Goal: Information Seeking & Learning: Learn about a topic

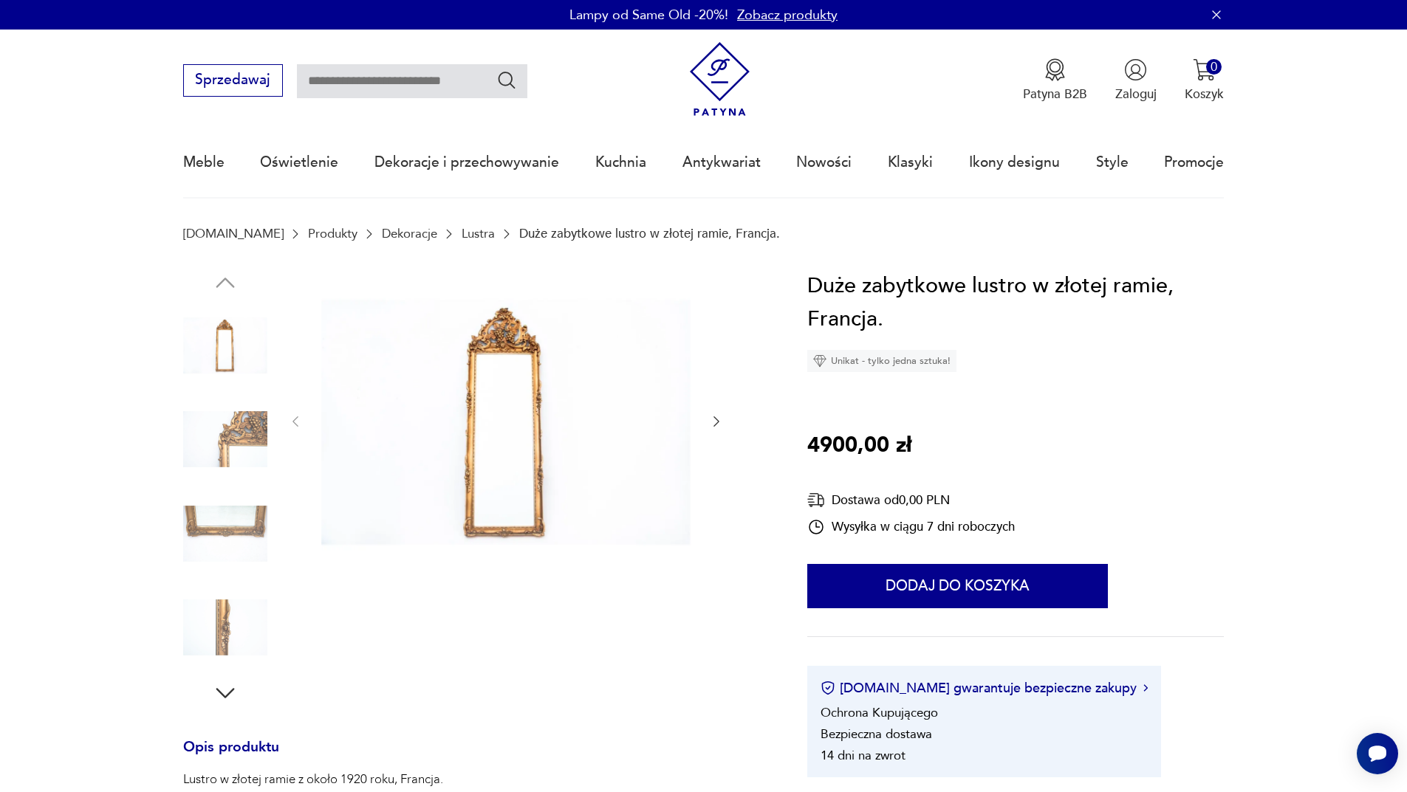
click at [229, 439] on img at bounding box center [225, 439] width 84 height 84
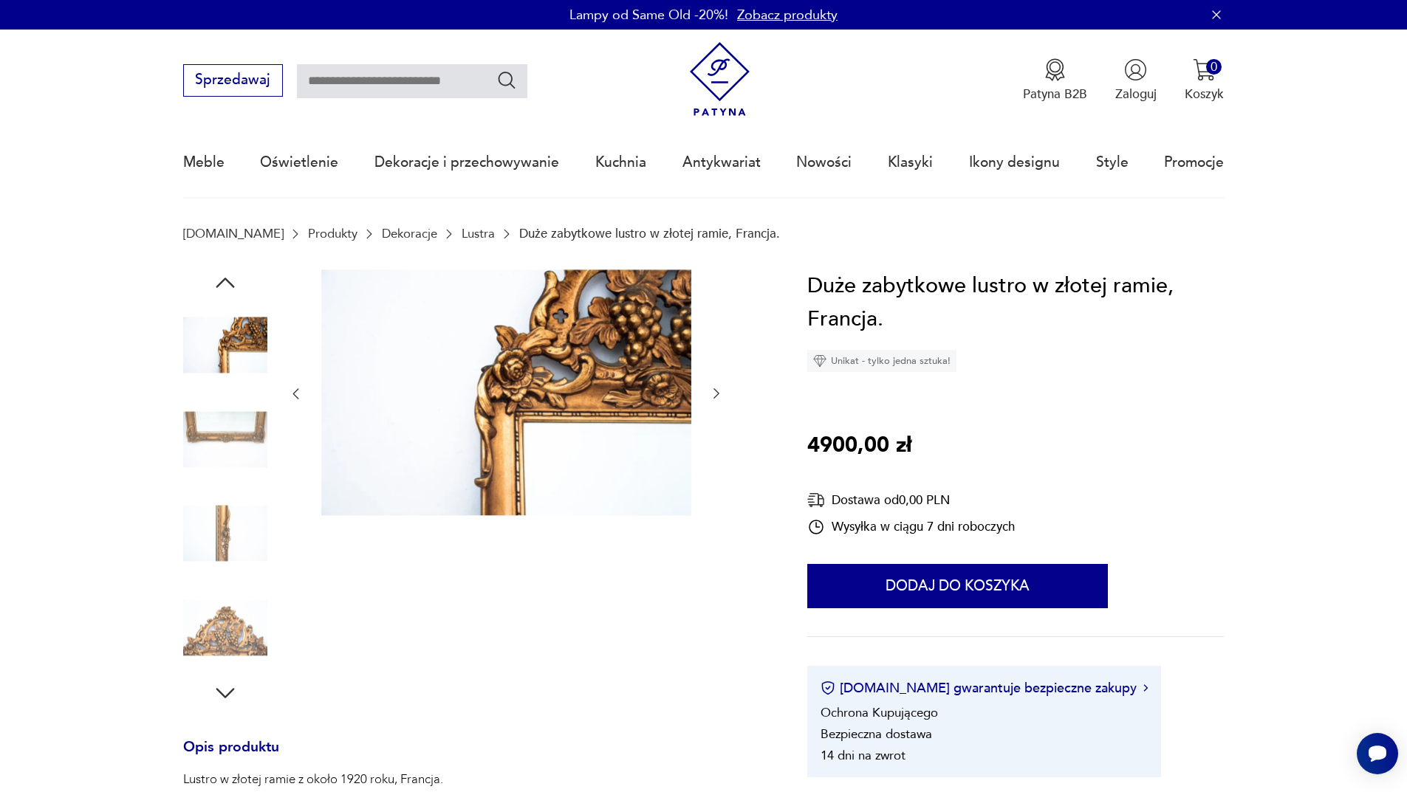
click at [219, 465] on img at bounding box center [225, 439] width 84 height 84
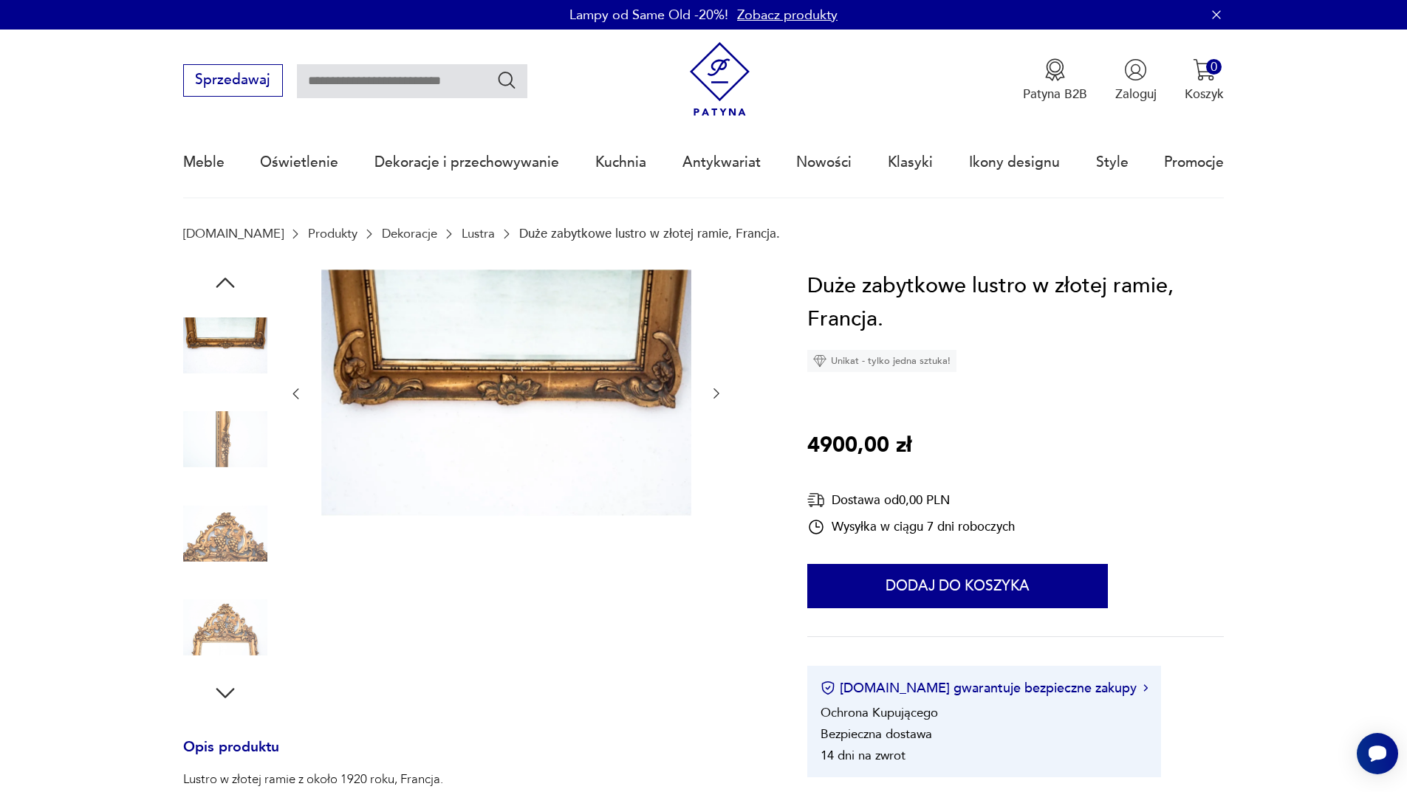
click at [222, 444] on img at bounding box center [225, 439] width 84 height 84
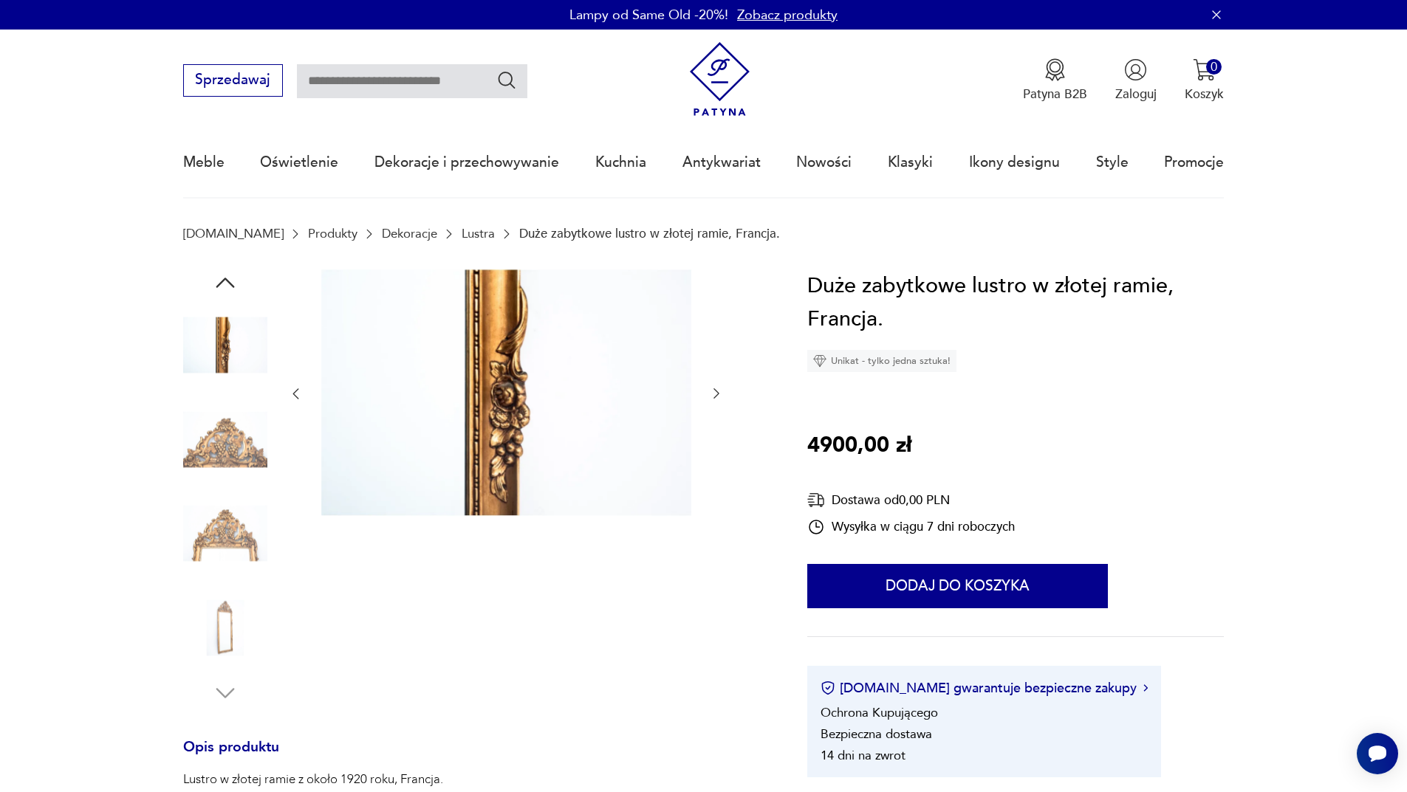
click at [225, 465] on img at bounding box center [225, 439] width 84 height 84
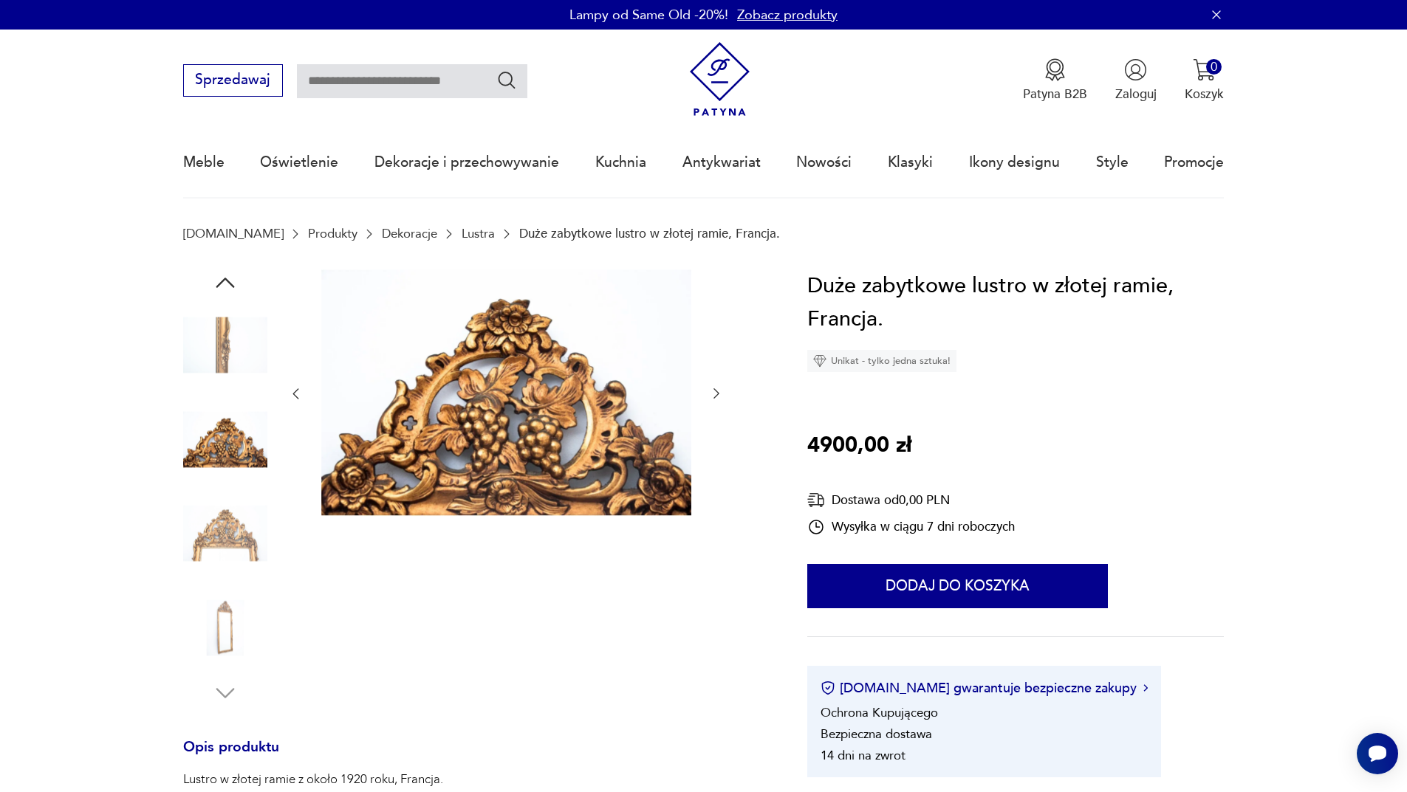
click at [219, 503] on img at bounding box center [225, 534] width 84 height 84
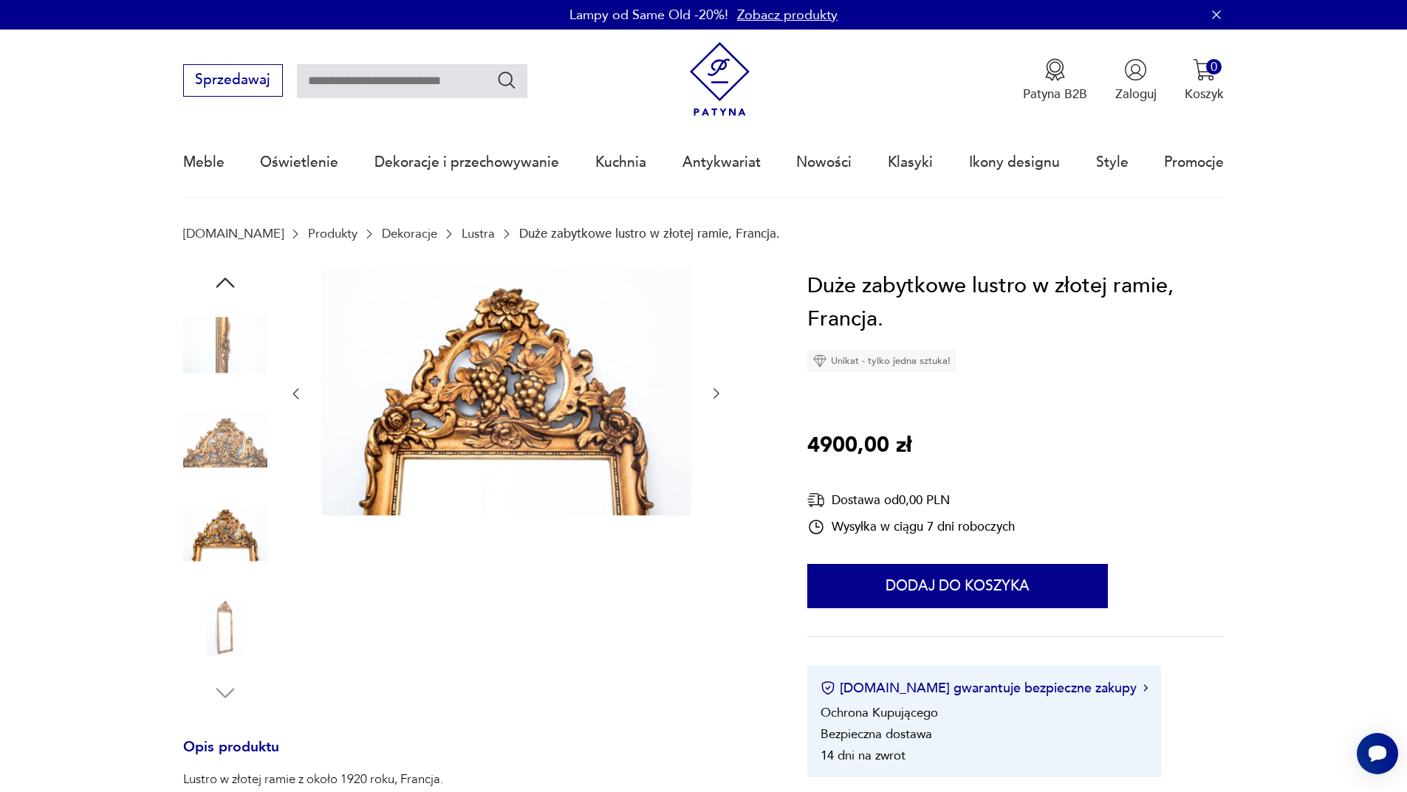
click at [238, 634] on img at bounding box center [225, 628] width 84 height 84
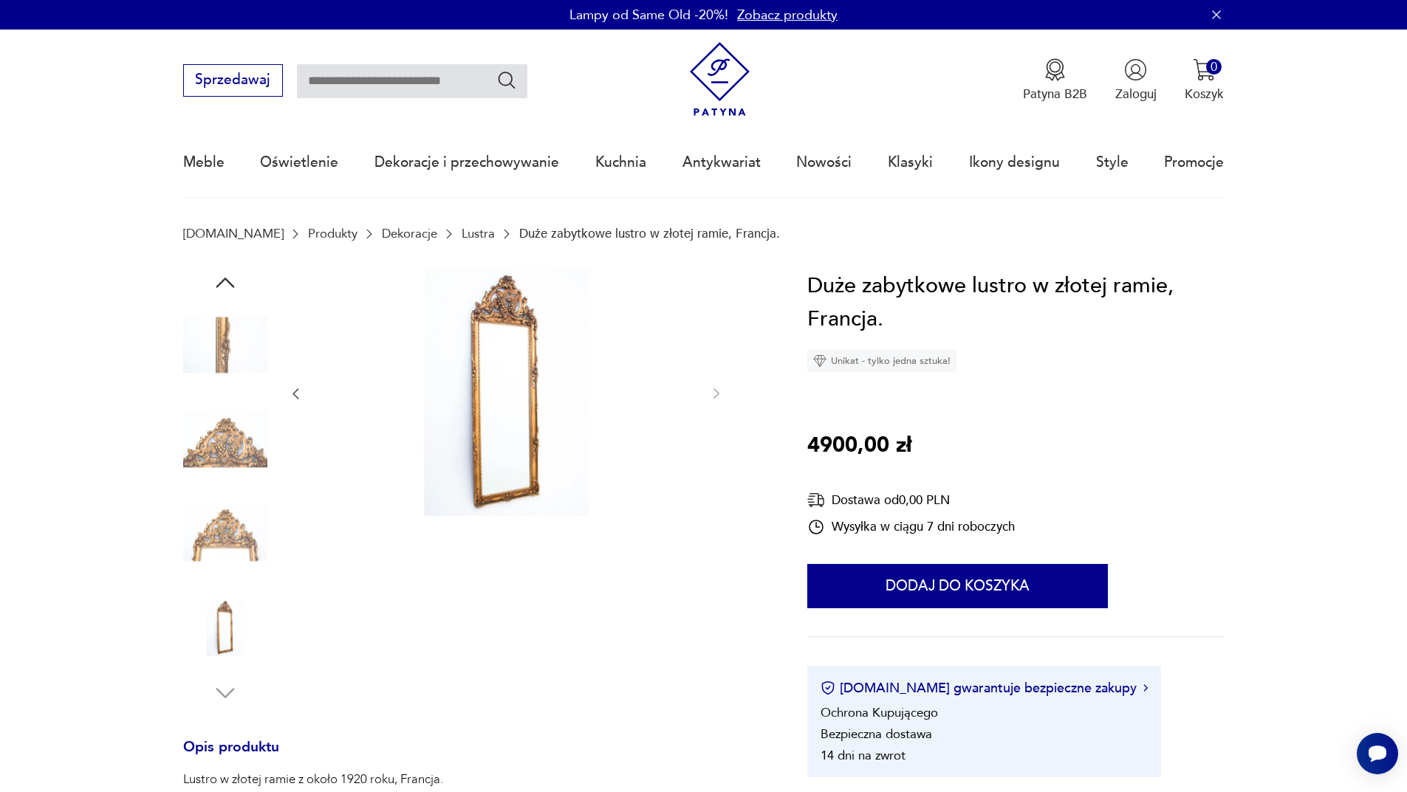
click at [233, 633] on img at bounding box center [225, 628] width 84 height 84
click at [538, 411] on img at bounding box center [506, 393] width 370 height 247
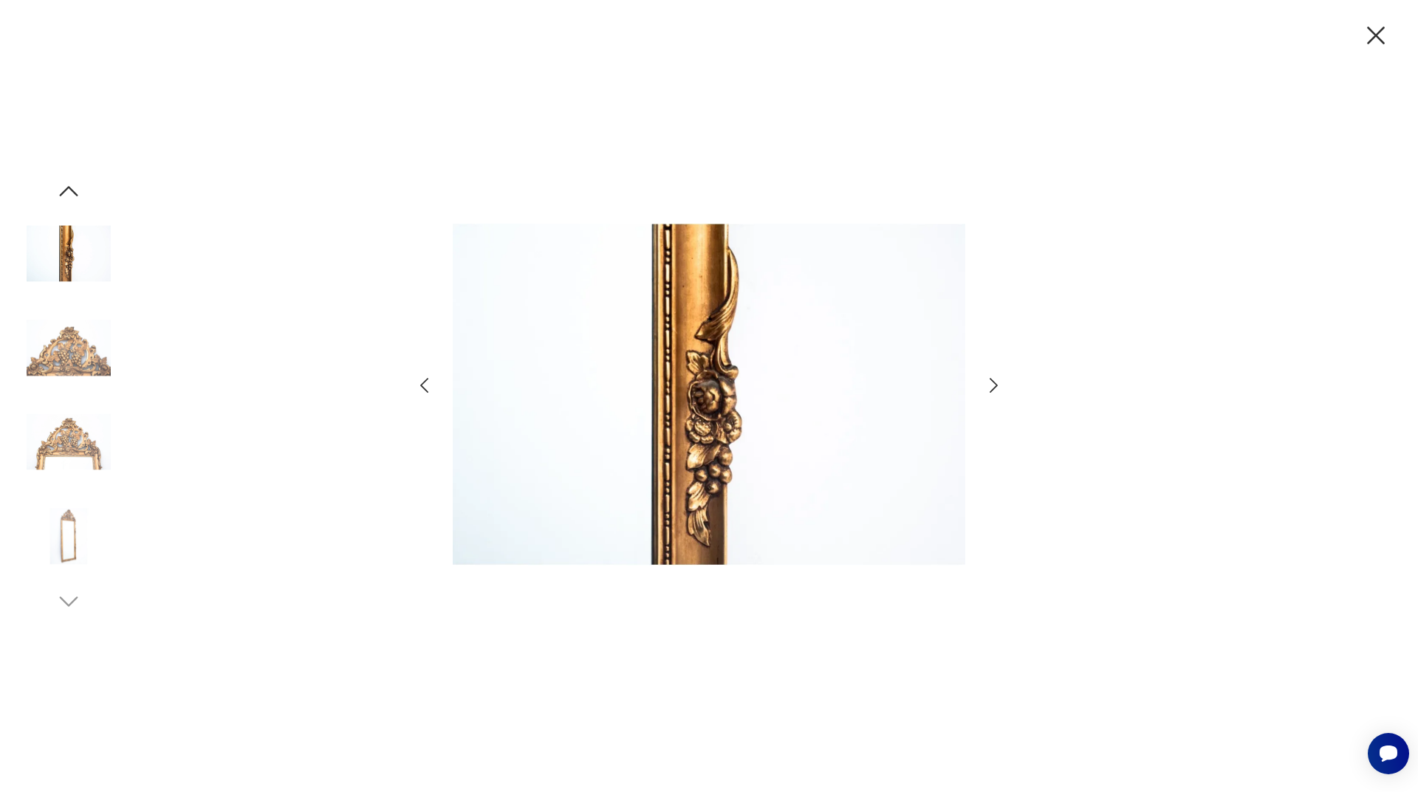
click at [640, 383] on img at bounding box center [709, 395] width 513 height 634
click at [1380, 27] on icon "button" at bounding box center [1375, 35] width 31 height 31
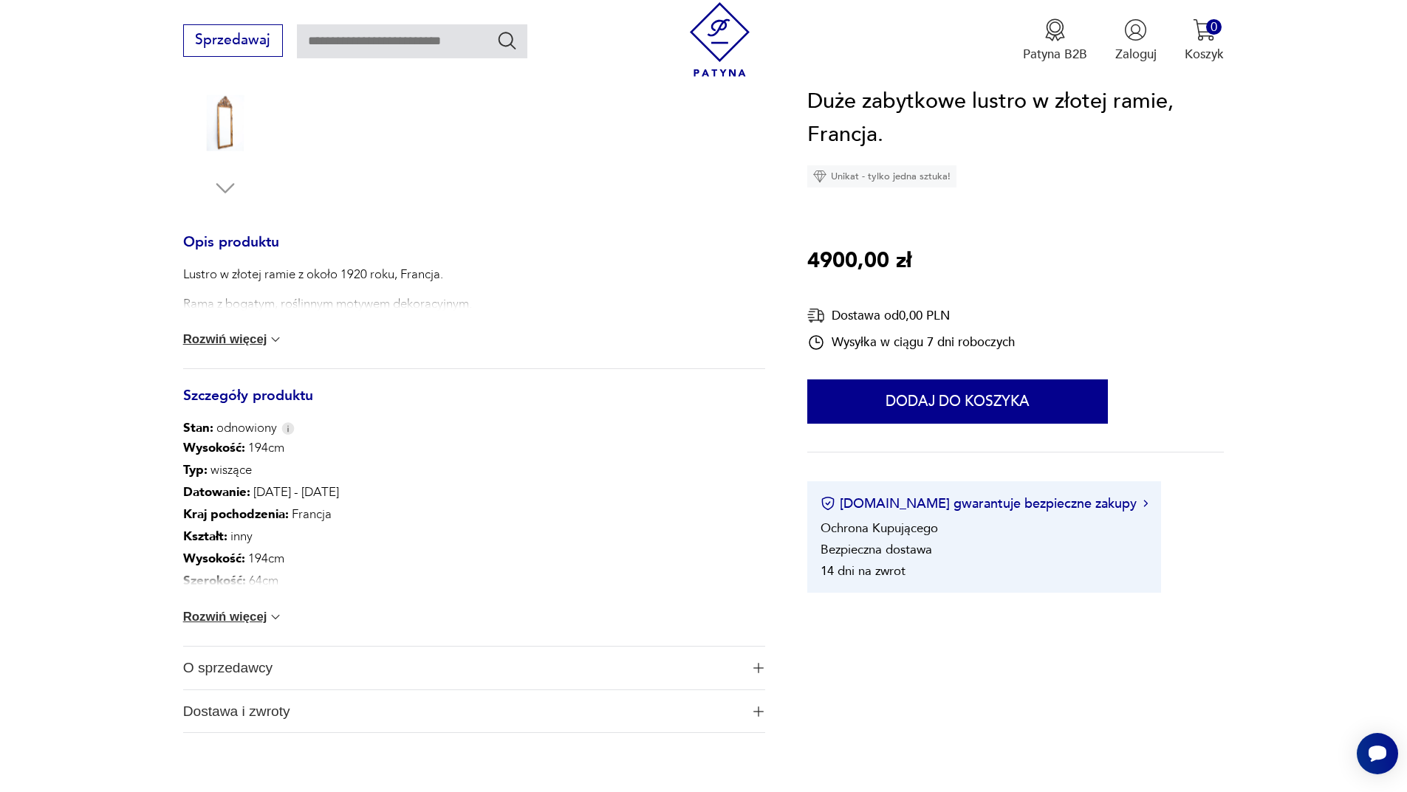
scroll to position [517, 0]
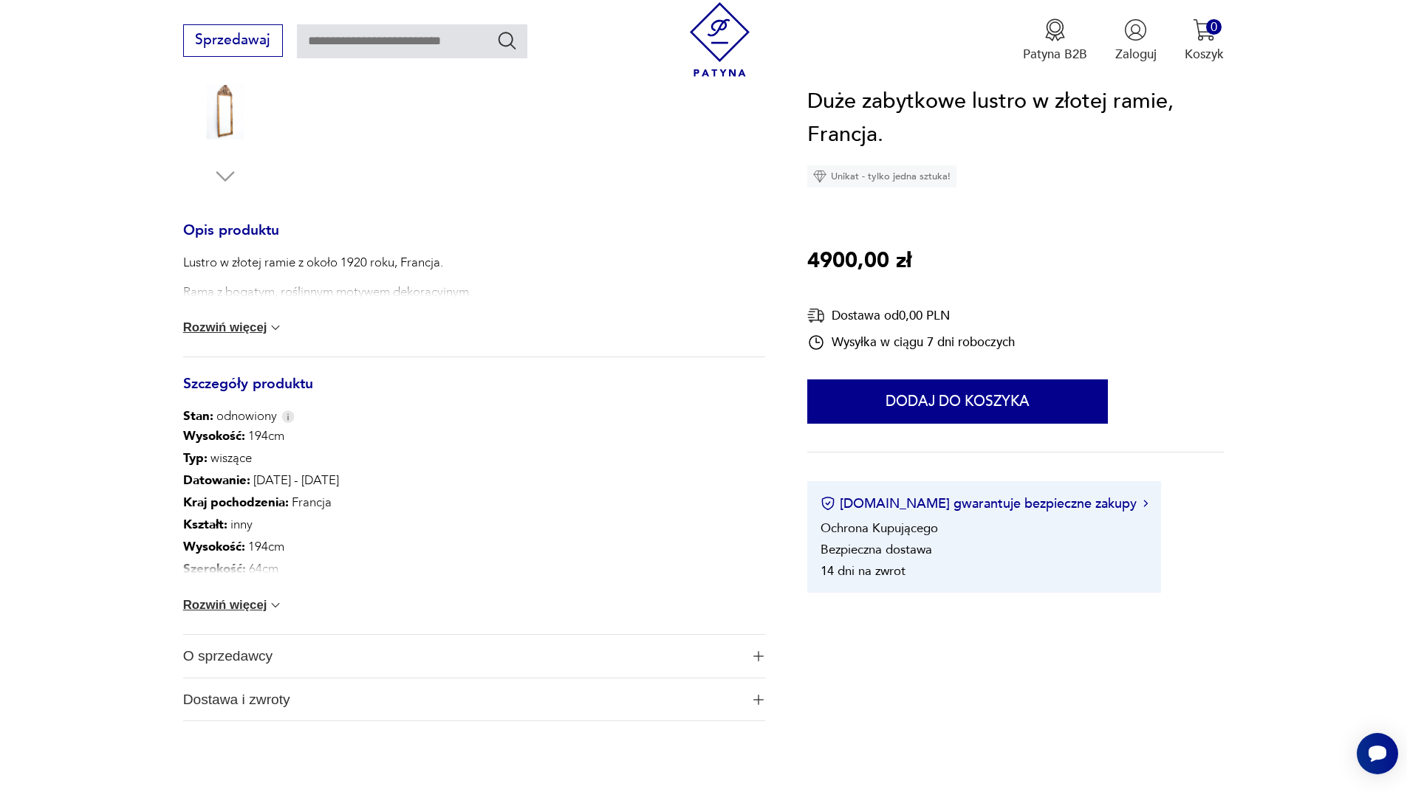
click at [210, 316] on div "Lustro w złotej ramie z około 1920 roku, Francja. Rama z bogatym, roślinnym mot…" at bounding box center [474, 305] width 582 height 103
click at [210, 330] on button "Rozwiń więcej" at bounding box center [233, 328] width 100 height 15
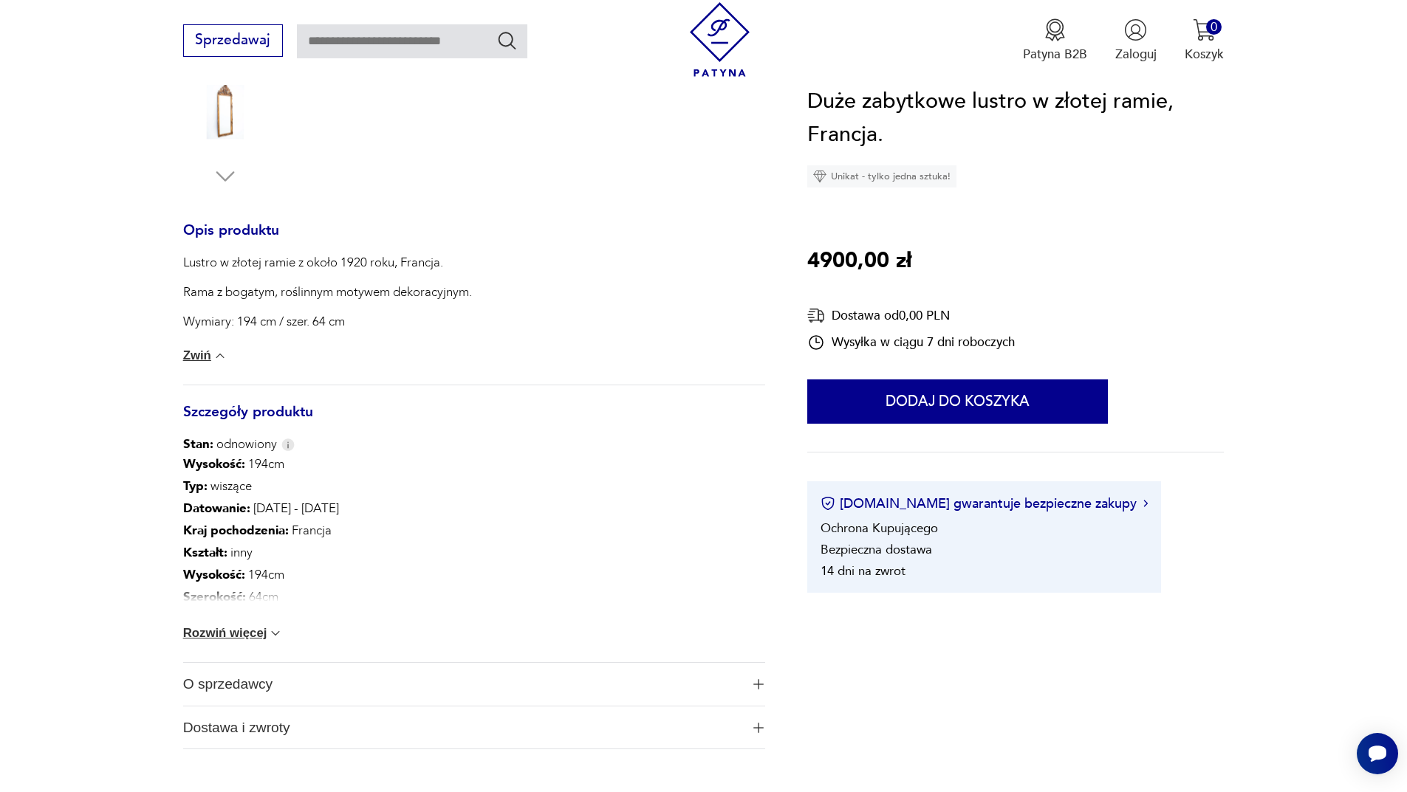
click at [225, 642] on div "Wysokość : 194cm Typ : wiszące Datowanie : [DATE] - [DATE] Kraj pochodzenia : […" at bounding box center [474, 557] width 582 height 209
click at [221, 634] on button "Rozwiń więcej" at bounding box center [233, 633] width 100 height 15
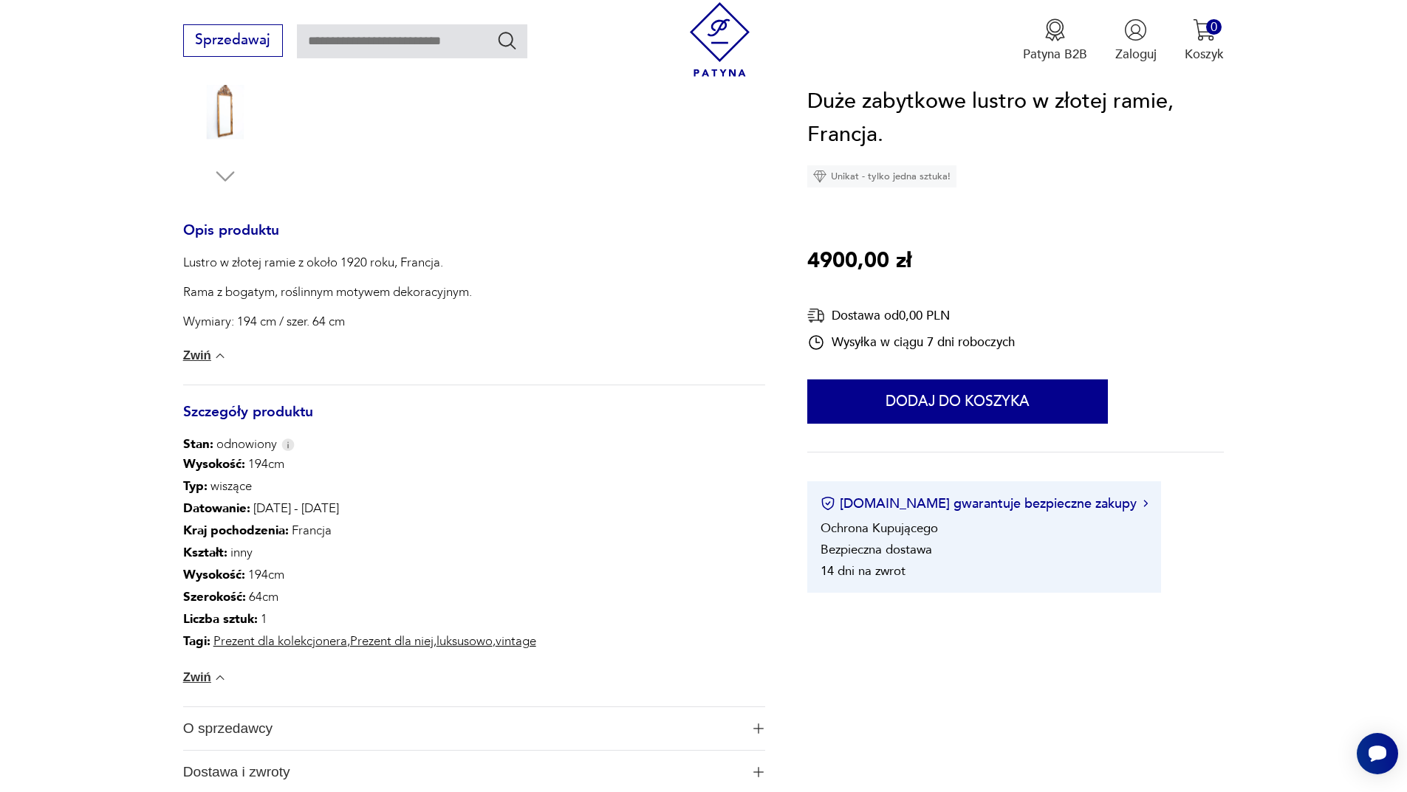
click at [58, 505] on section "Opis produktu Lustro w złotej ramie z około 1920 roku, Francja. Rama z bogatym,…" at bounding box center [703, 295] width 1407 height 1084
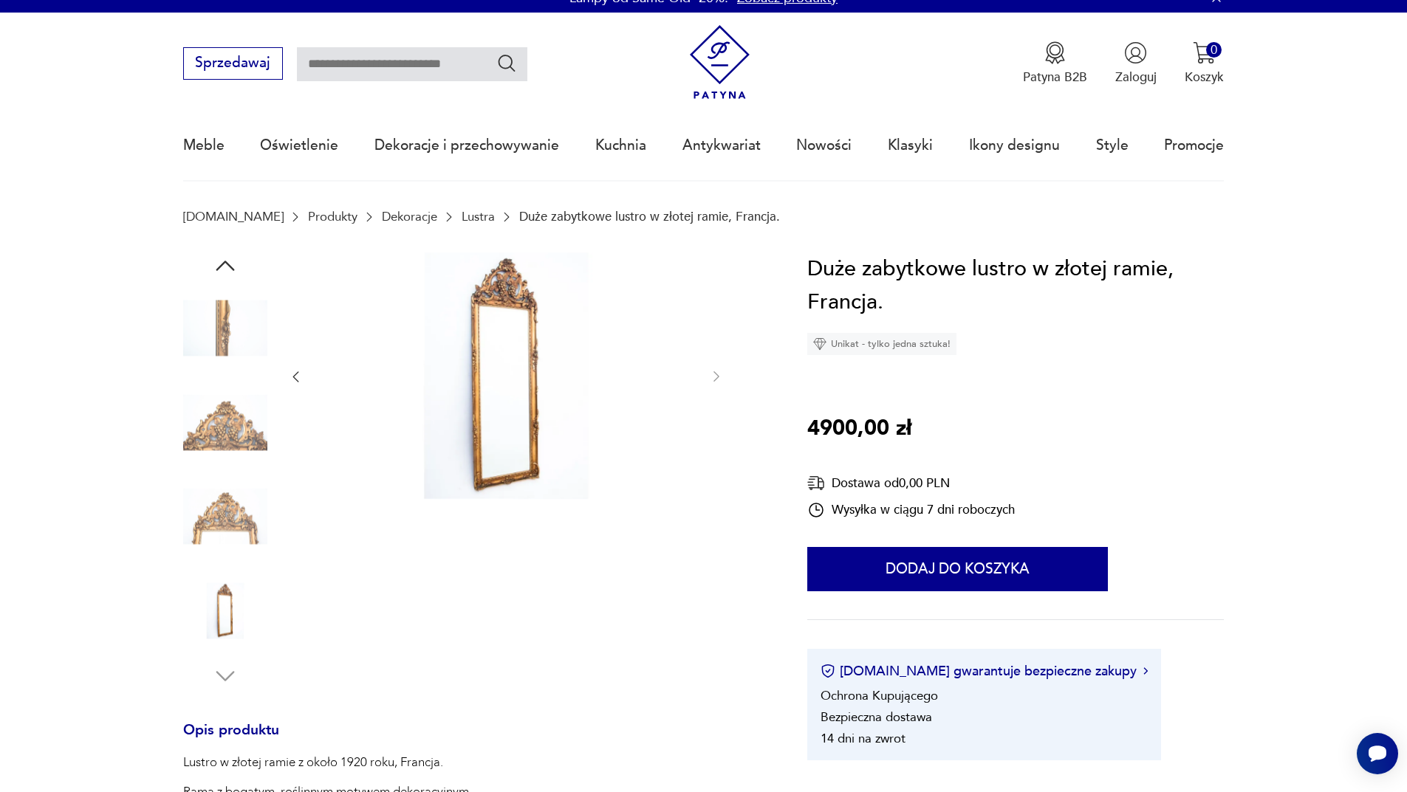
scroll to position [0, 0]
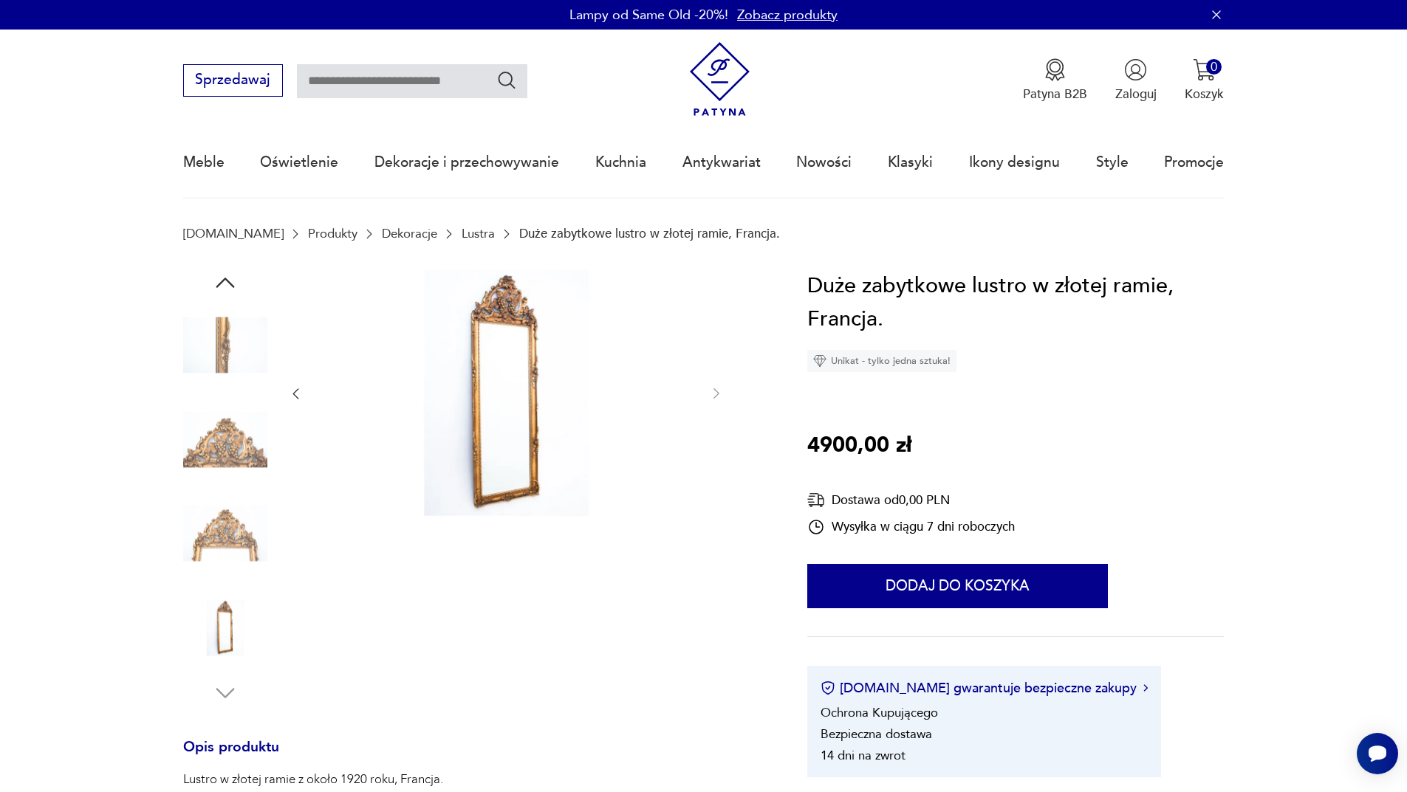
click at [849, 284] on h1 "Duże zabytkowe lustro w złotej ramie, Francja." at bounding box center [1015, 303] width 417 height 67
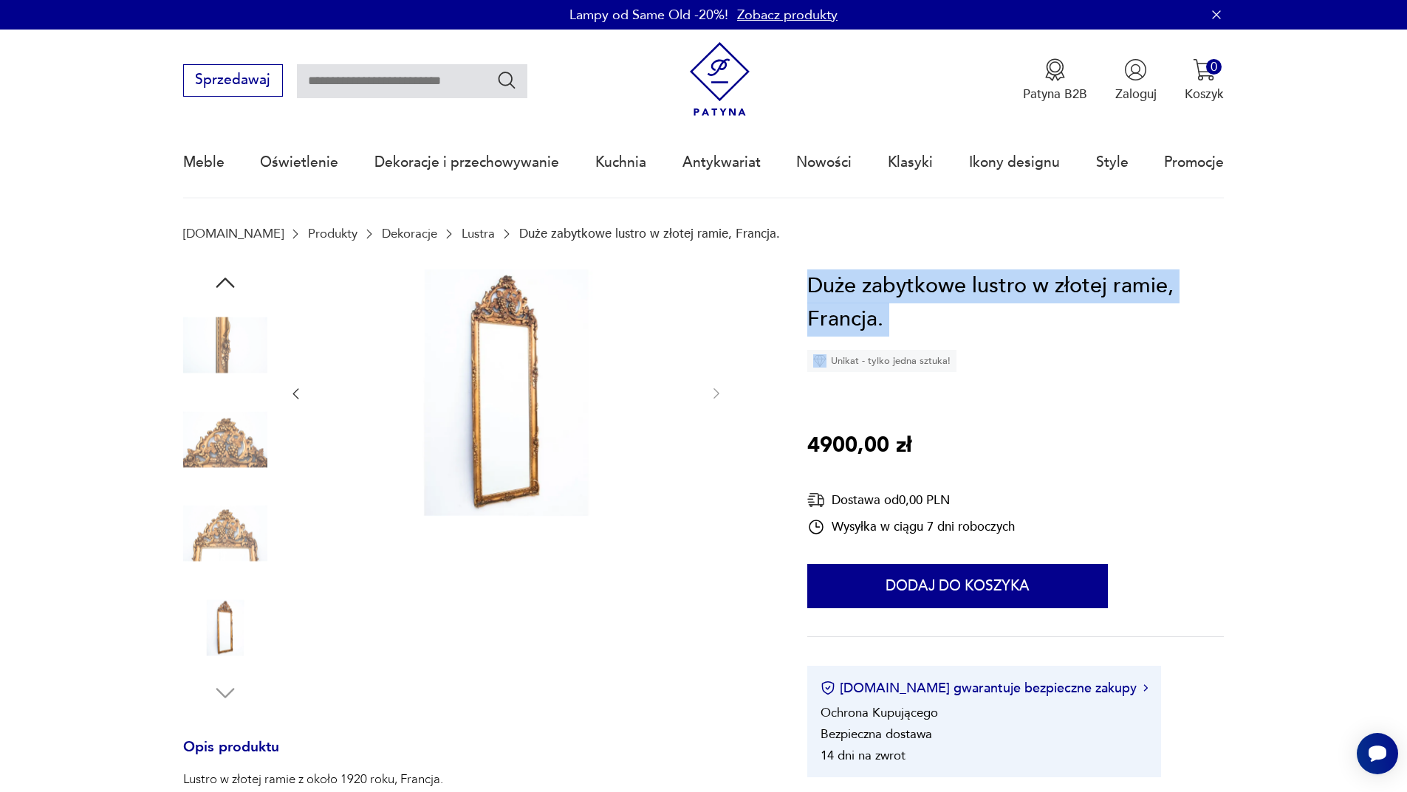
click at [849, 284] on h1 "Duże zabytkowe lustro w złotej ramie, Francja." at bounding box center [1015, 303] width 417 height 67
copy h1 "Duże zabytkowe lustro w złotej ramie, Francja."
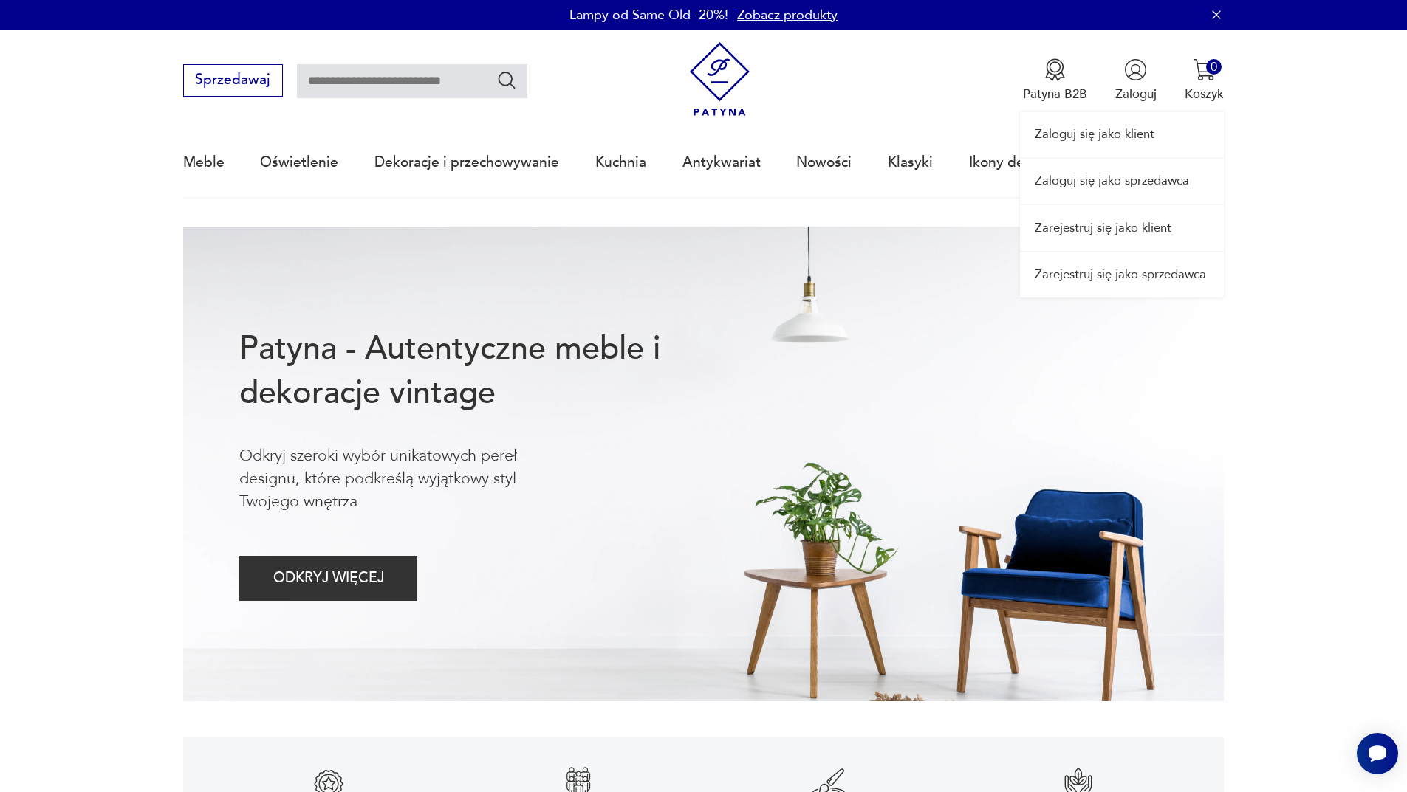
click at [1130, 180] on link "Zaloguj się jako sprzedawca" at bounding box center [1122, 181] width 204 height 45
